Goal: Information Seeking & Learning: Check status

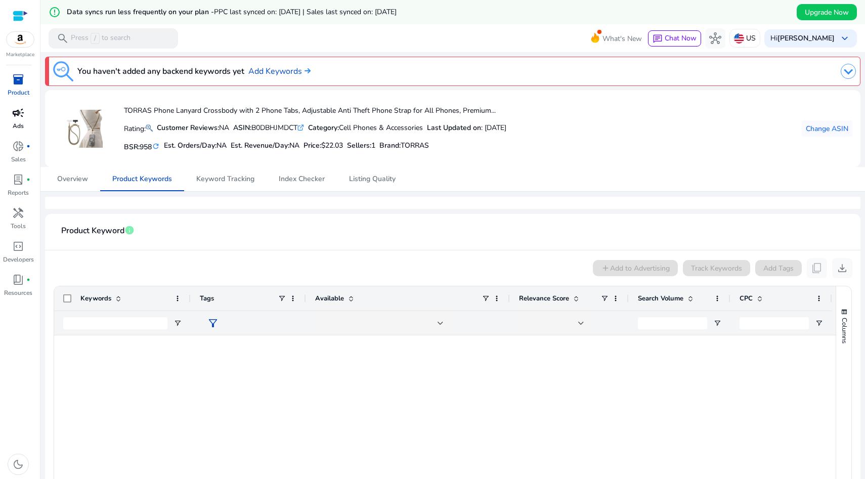
scroll to position [470, 0]
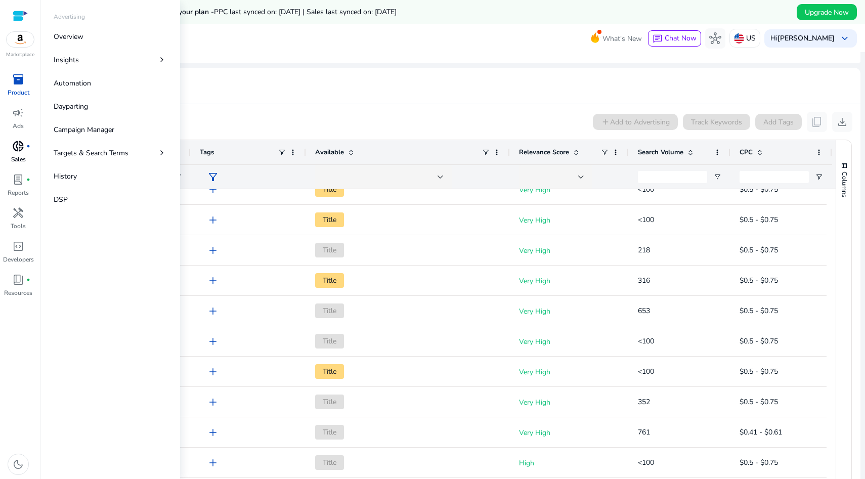
click at [21, 155] on p "Sales" at bounding box center [18, 159] width 15 height 9
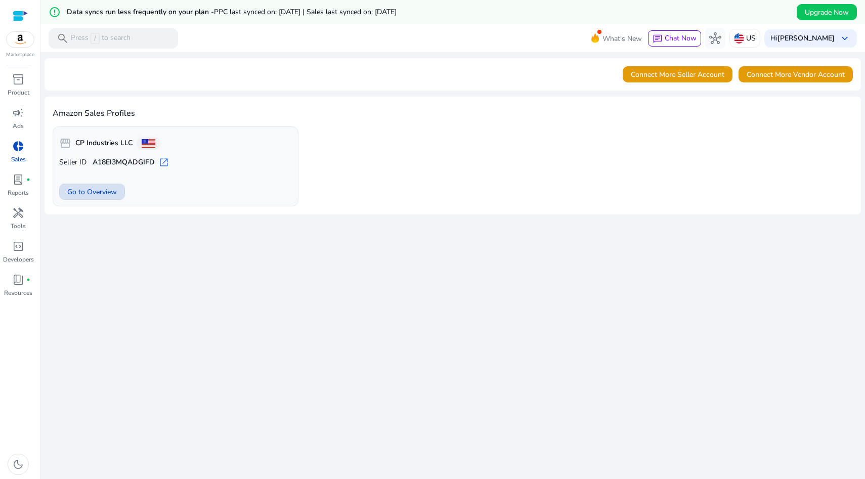
click at [98, 196] on span "Go to Overview" at bounding box center [92, 192] width 50 height 11
click at [87, 194] on span "Go to Overview" at bounding box center [92, 192] width 50 height 11
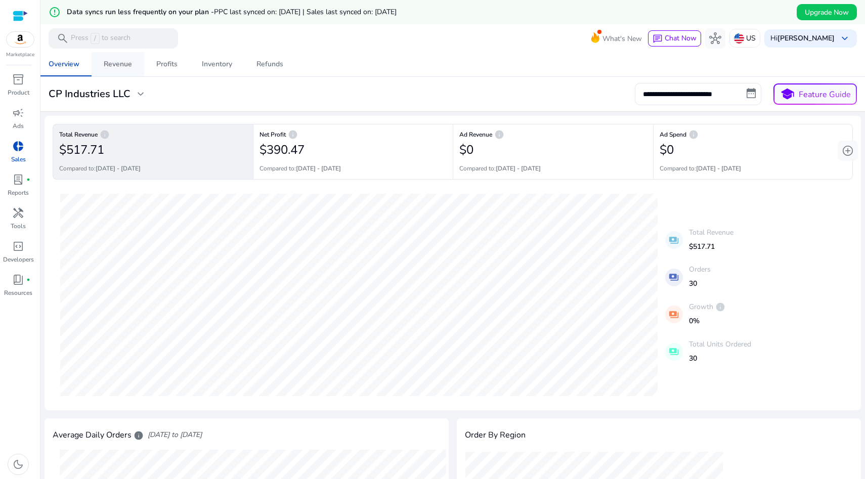
click at [117, 66] on div "Revenue" at bounding box center [118, 64] width 28 height 7
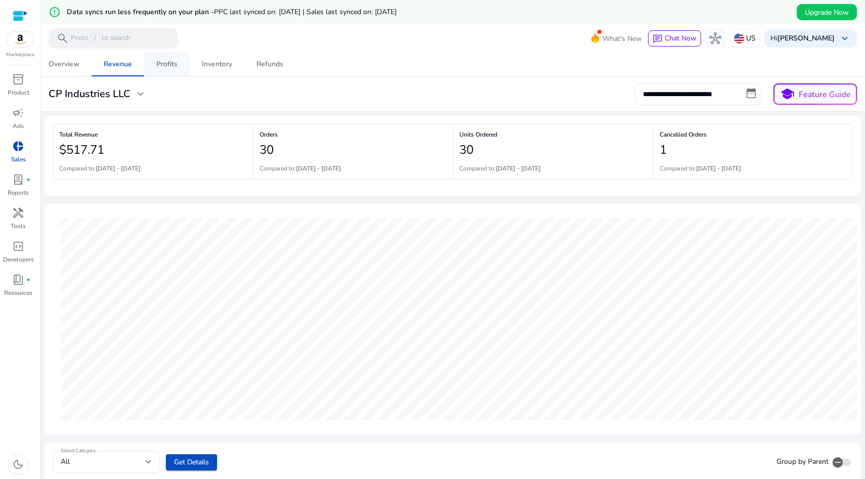
click at [172, 70] on span "Profits" at bounding box center [166, 64] width 21 height 24
click at [224, 68] on div "Inventory" at bounding box center [217, 64] width 30 height 7
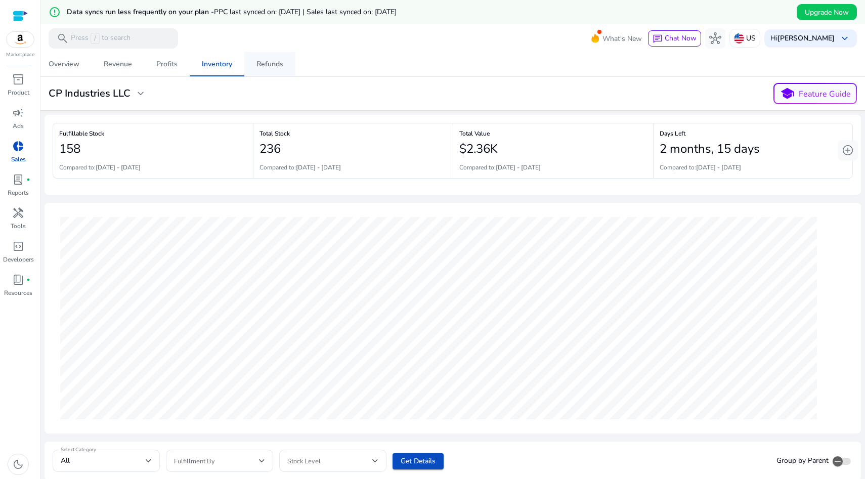
click at [280, 65] on div "Refunds" at bounding box center [269, 64] width 27 height 7
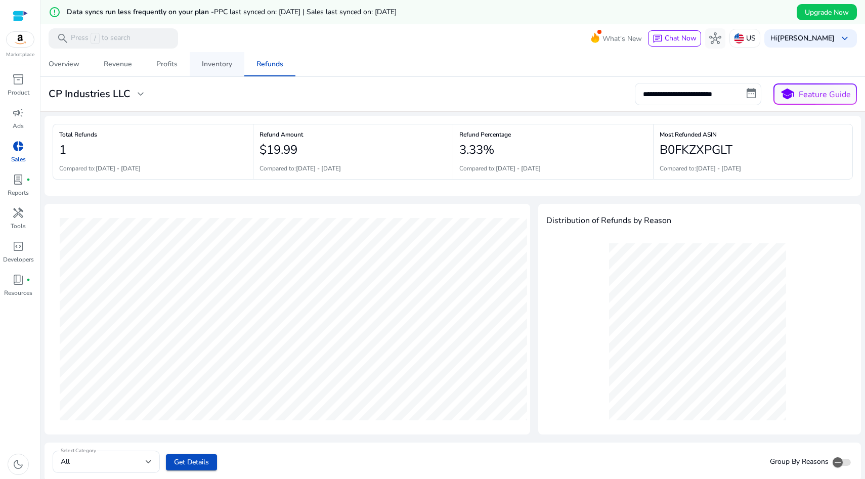
click at [221, 65] on div "Inventory" at bounding box center [217, 64] width 30 height 7
